Goal: Check status: Check status

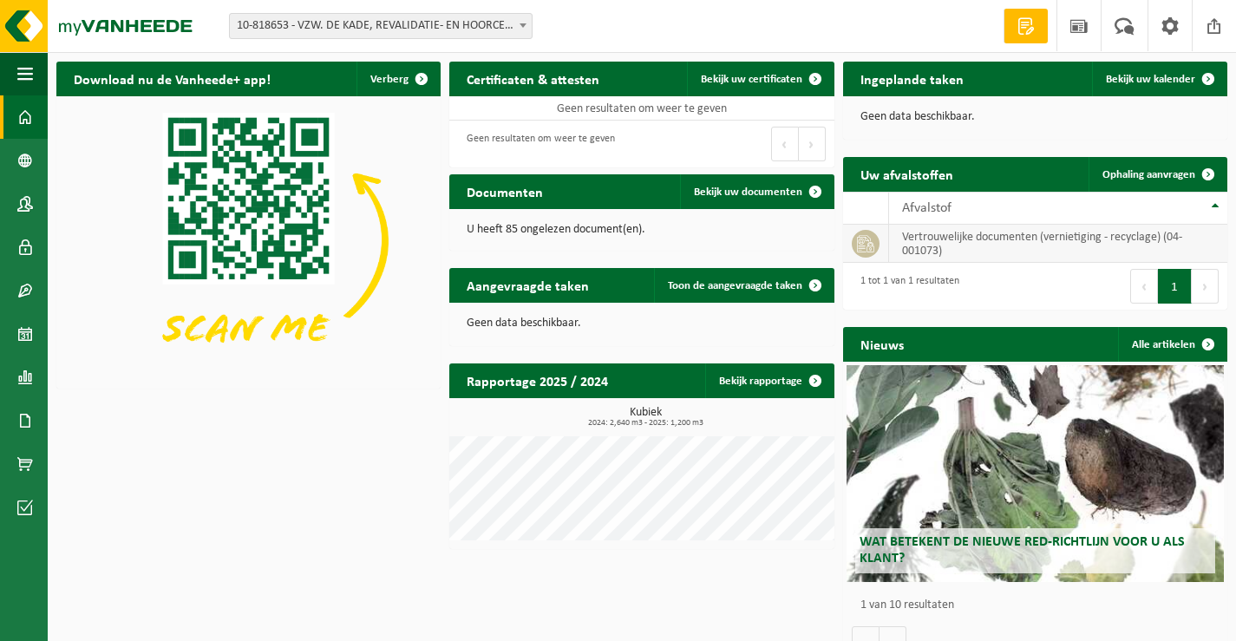
click at [1024, 245] on td "vertrouwelijke documenten (vernietiging - recyclage) (04-001073)" at bounding box center [1058, 244] width 338 height 38
click at [864, 250] on icon at bounding box center [865, 243] width 17 height 17
click at [1207, 79] on span at bounding box center [1208, 79] width 35 height 35
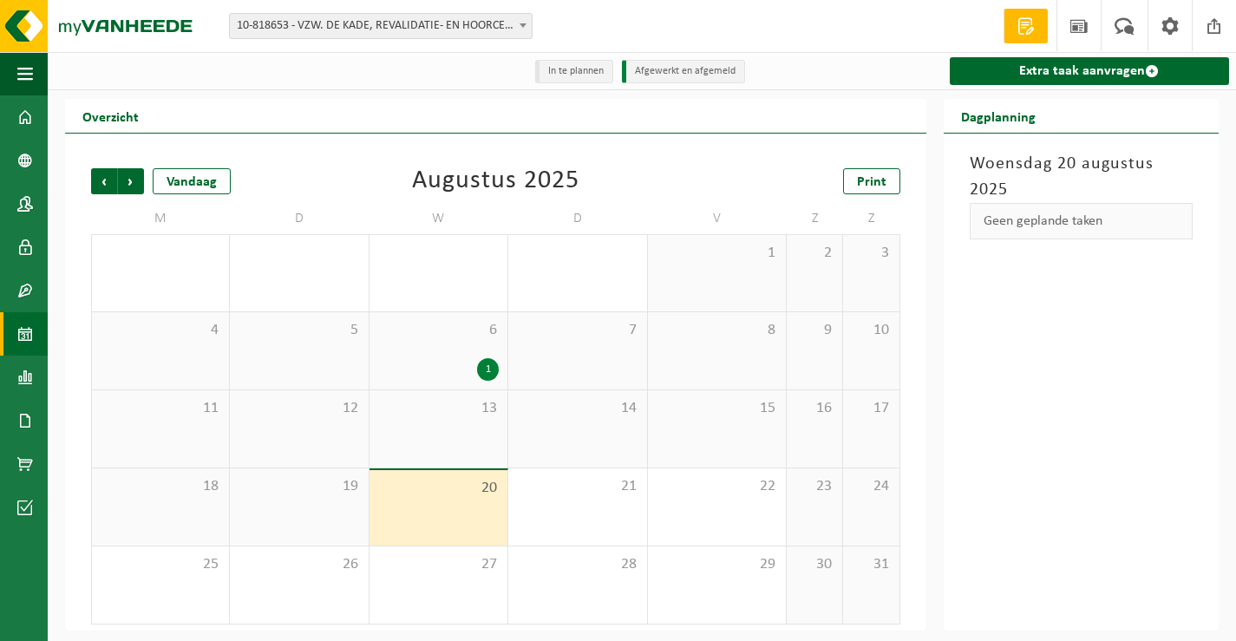
scroll to position [2, 0]
click at [100, 178] on span "Vorige" at bounding box center [104, 180] width 26 height 26
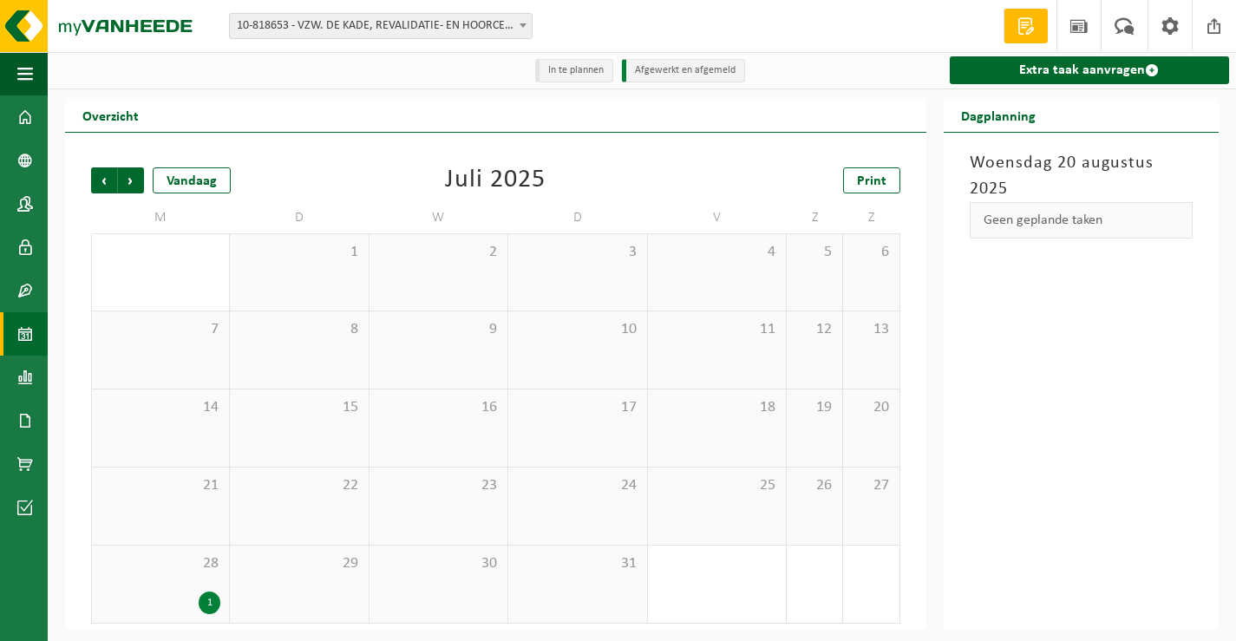
click at [1088, 379] on div "Woensdag 20 augustus 2025 Geen geplande taken" at bounding box center [1082, 381] width 276 height 497
click at [132, 180] on span "Volgende" at bounding box center [131, 180] width 26 height 26
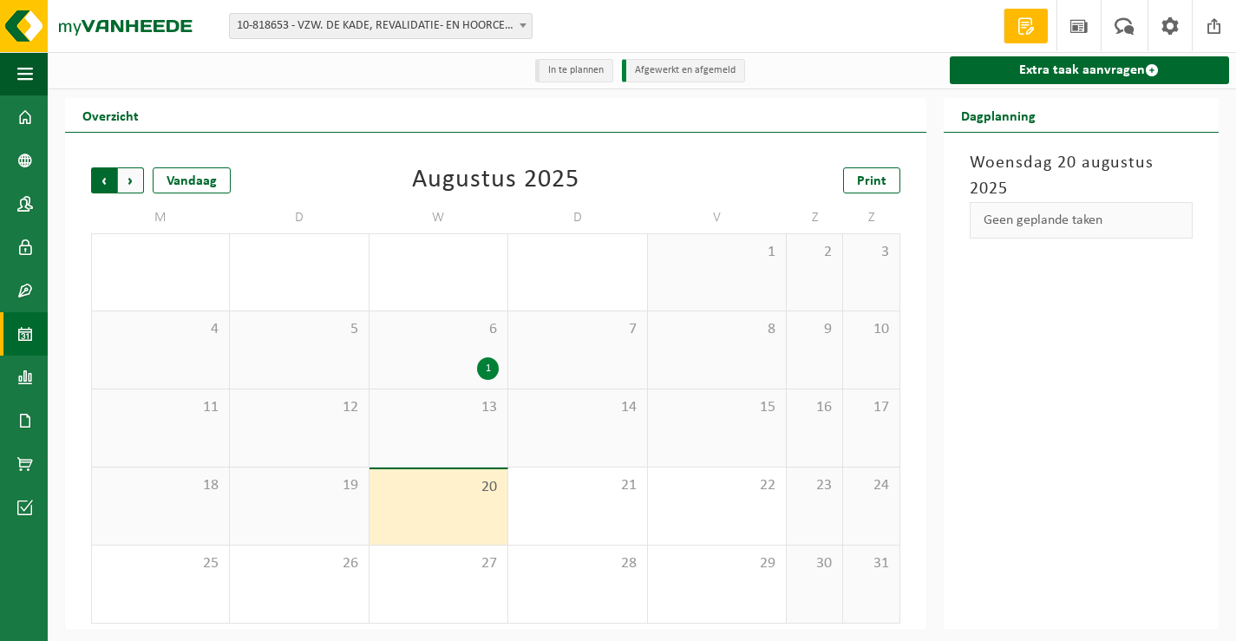
click at [132, 183] on span "Volgende" at bounding box center [131, 180] width 26 height 26
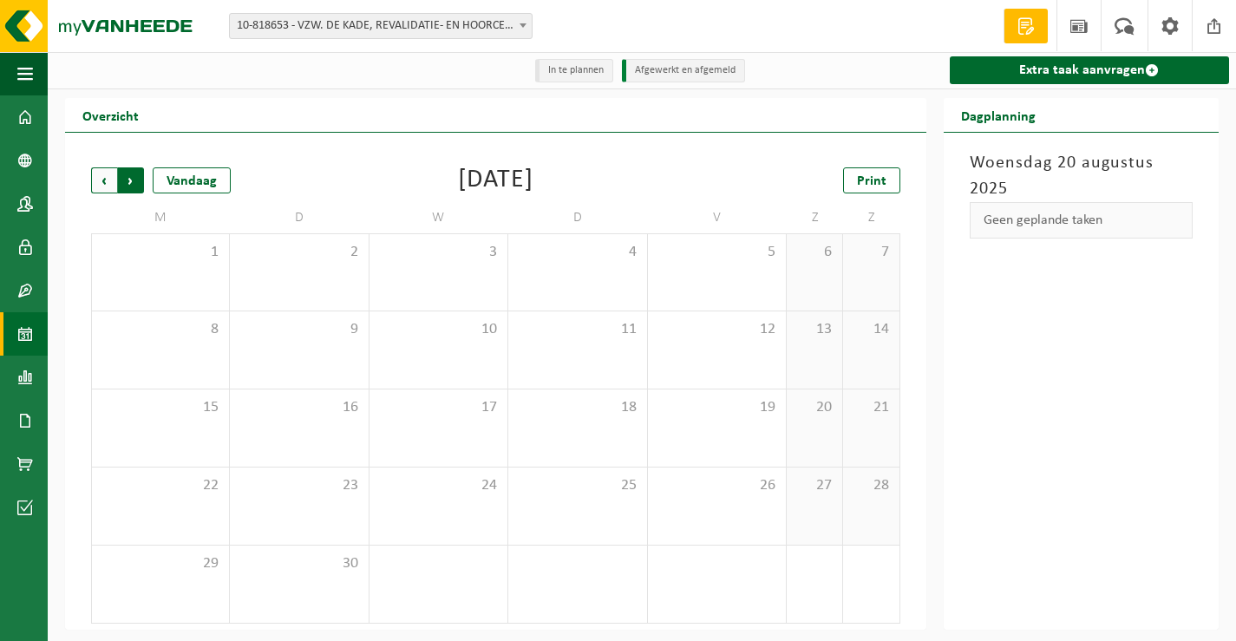
click at [99, 184] on span "Vorige" at bounding box center [104, 180] width 26 height 26
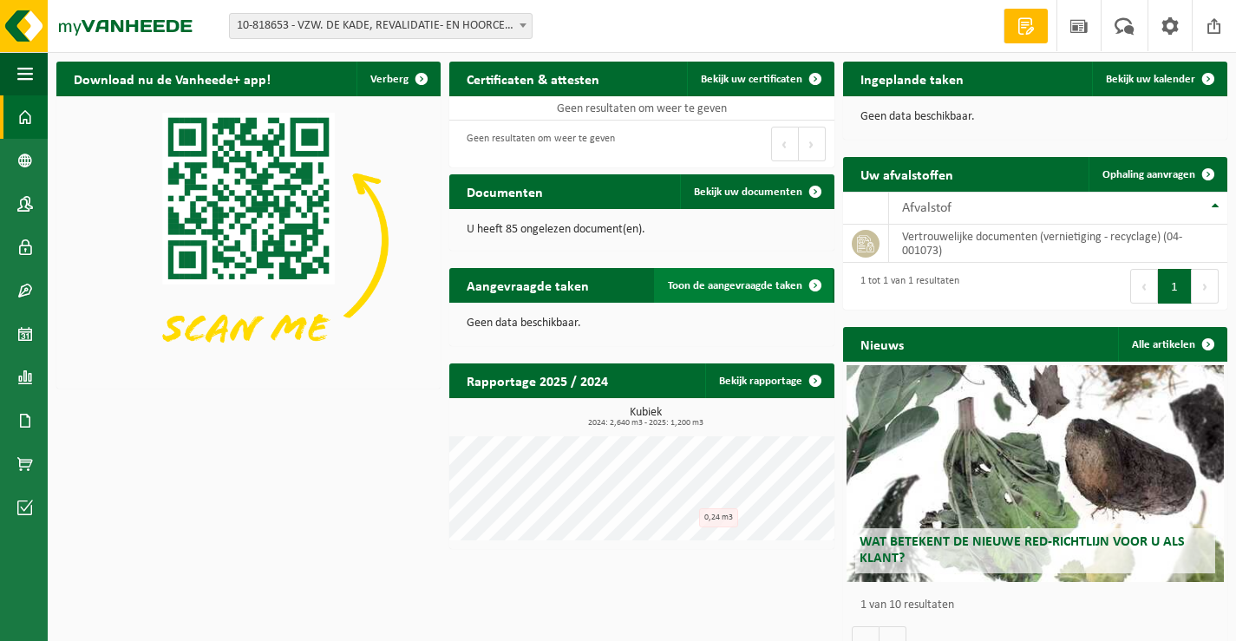
click at [726, 283] on span "Toon de aangevraagde taken" at bounding box center [735, 285] width 134 height 11
click at [755, 193] on span "Bekijk uw documenten" at bounding box center [748, 191] width 108 height 11
